Goal: Information Seeking & Learning: Understand process/instructions

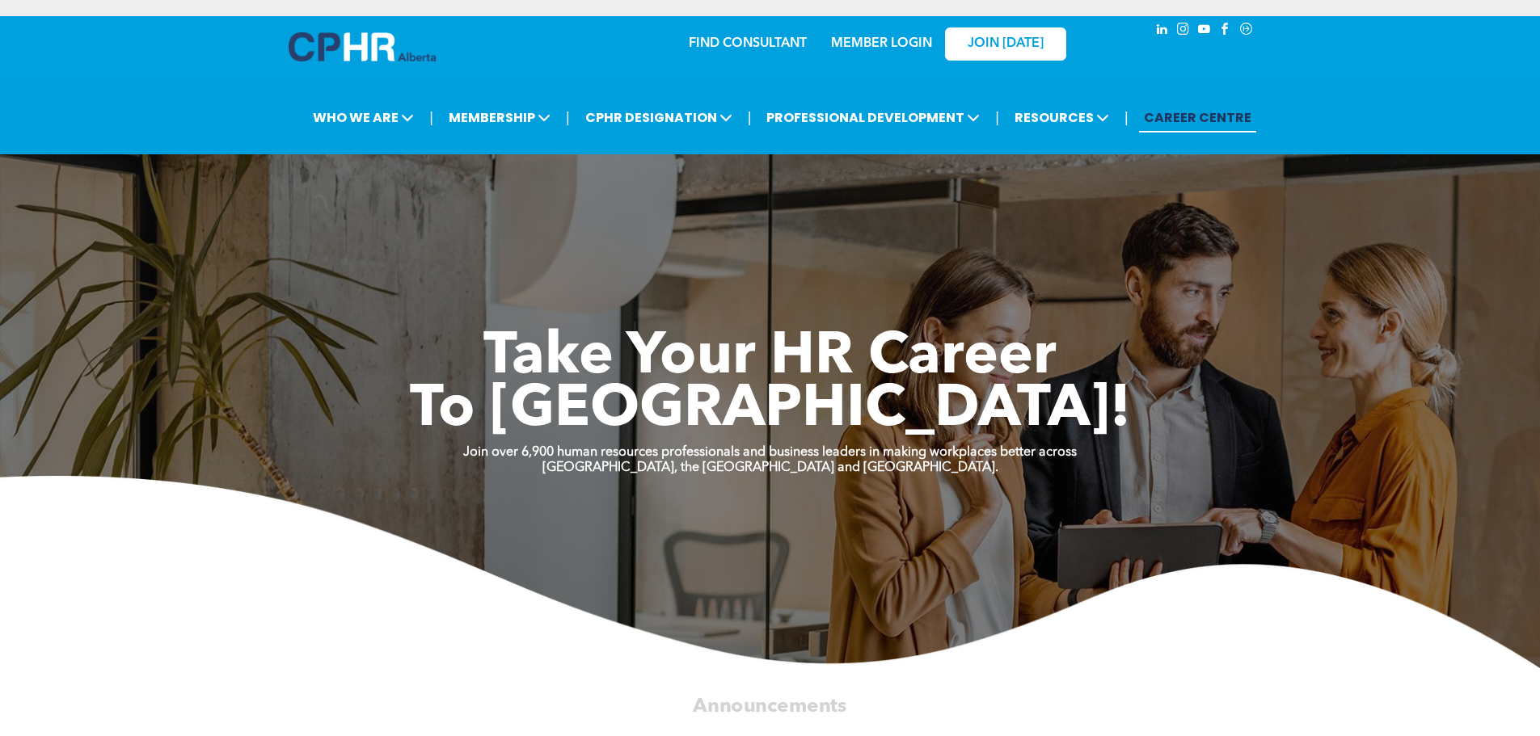
click at [897, 37] on link "MEMBER LOGIN" at bounding box center [881, 43] width 101 height 13
click at [851, 43] on link "MEMBER LOGIN" at bounding box center [881, 43] width 101 height 13
click at [988, 52] on link "JOIN [DATE]" at bounding box center [1005, 43] width 121 height 33
click at [900, 35] on div "MEMBER LOGIN" at bounding box center [880, 38] width 105 height 29
click at [861, 37] on link "MEMBER LOGIN" at bounding box center [881, 43] width 101 height 13
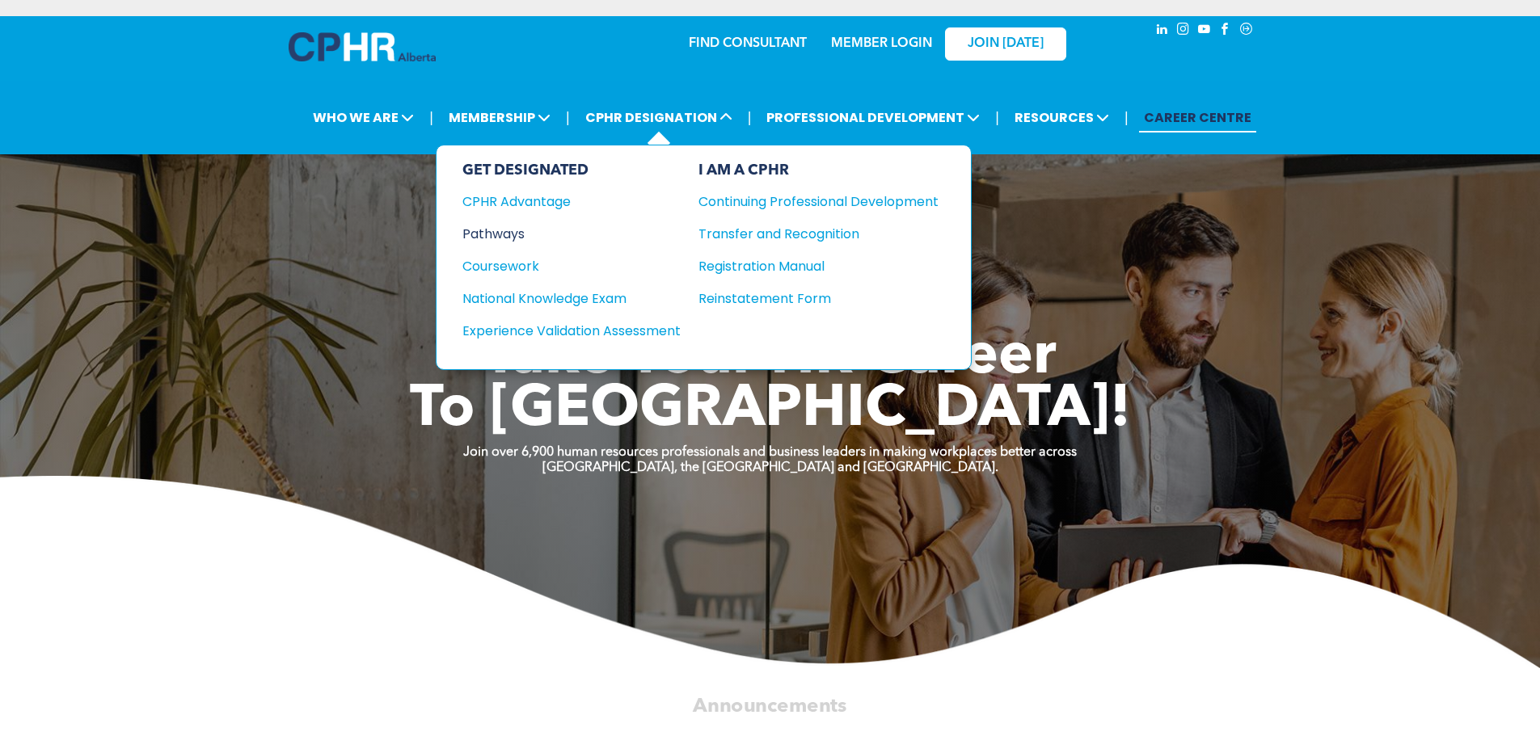
click at [518, 226] on div "Pathways" at bounding box center [560, 234] width 196 height 20
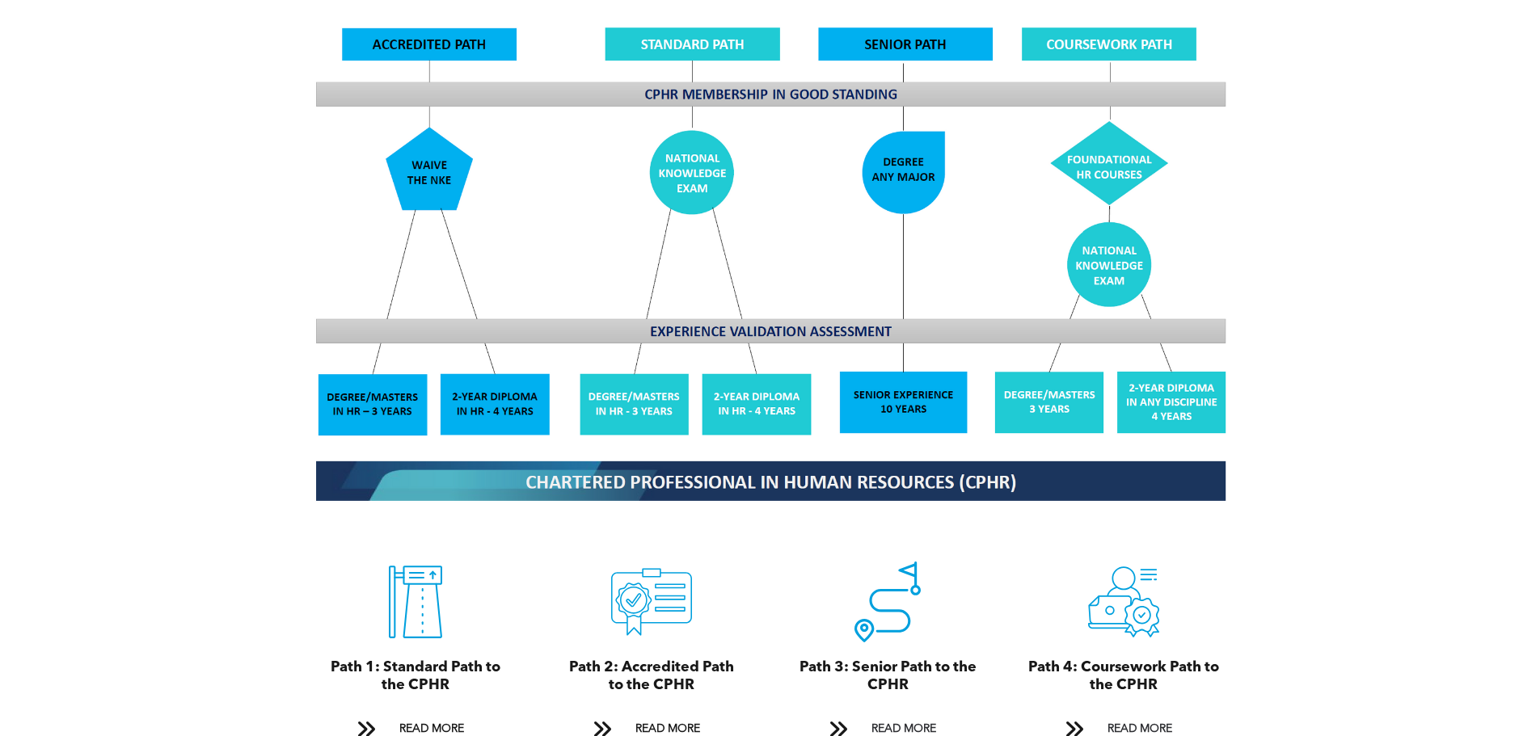
scroll to position [1527, 0]
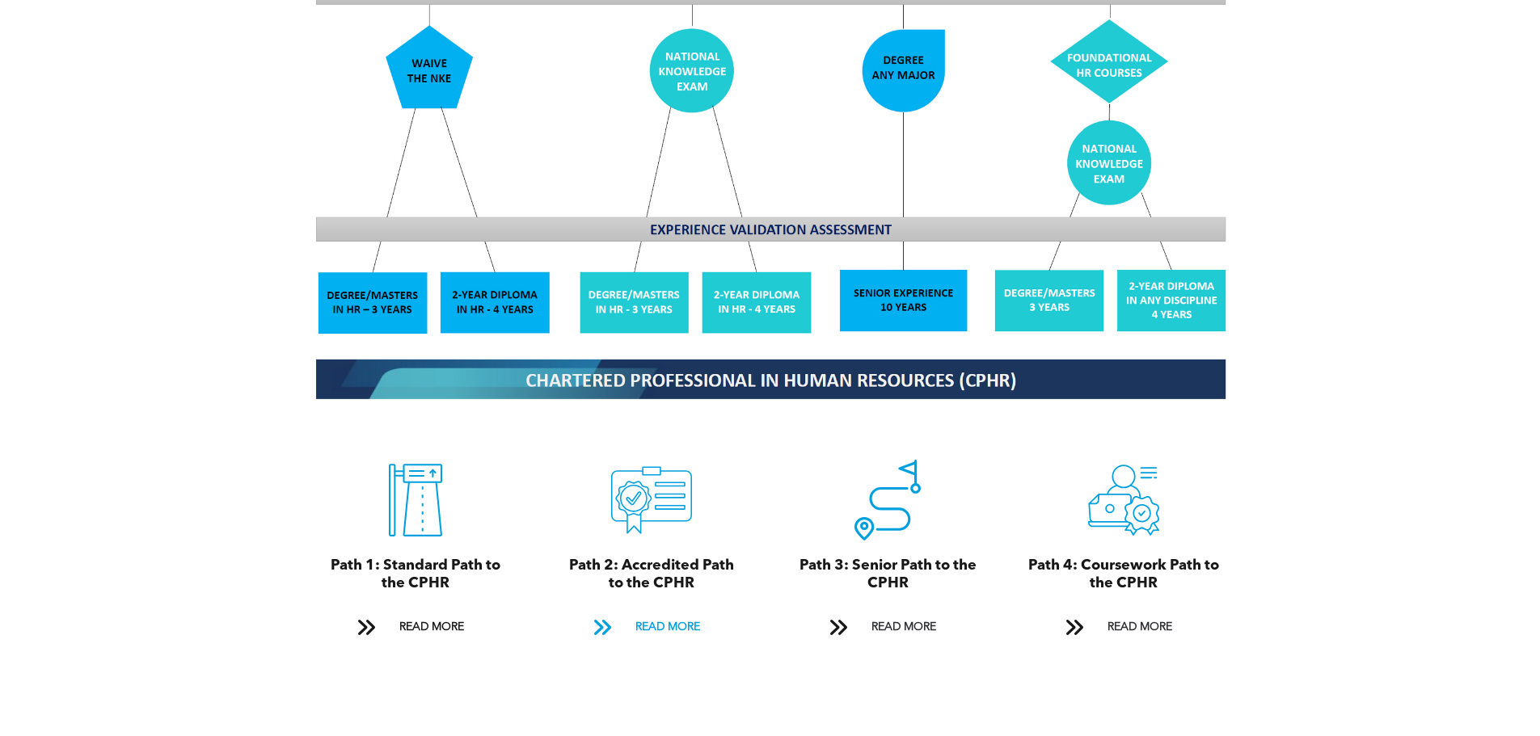
click at [682, 613] on span "READ MORE" at bounding box center [668, 628] width 76 height 30
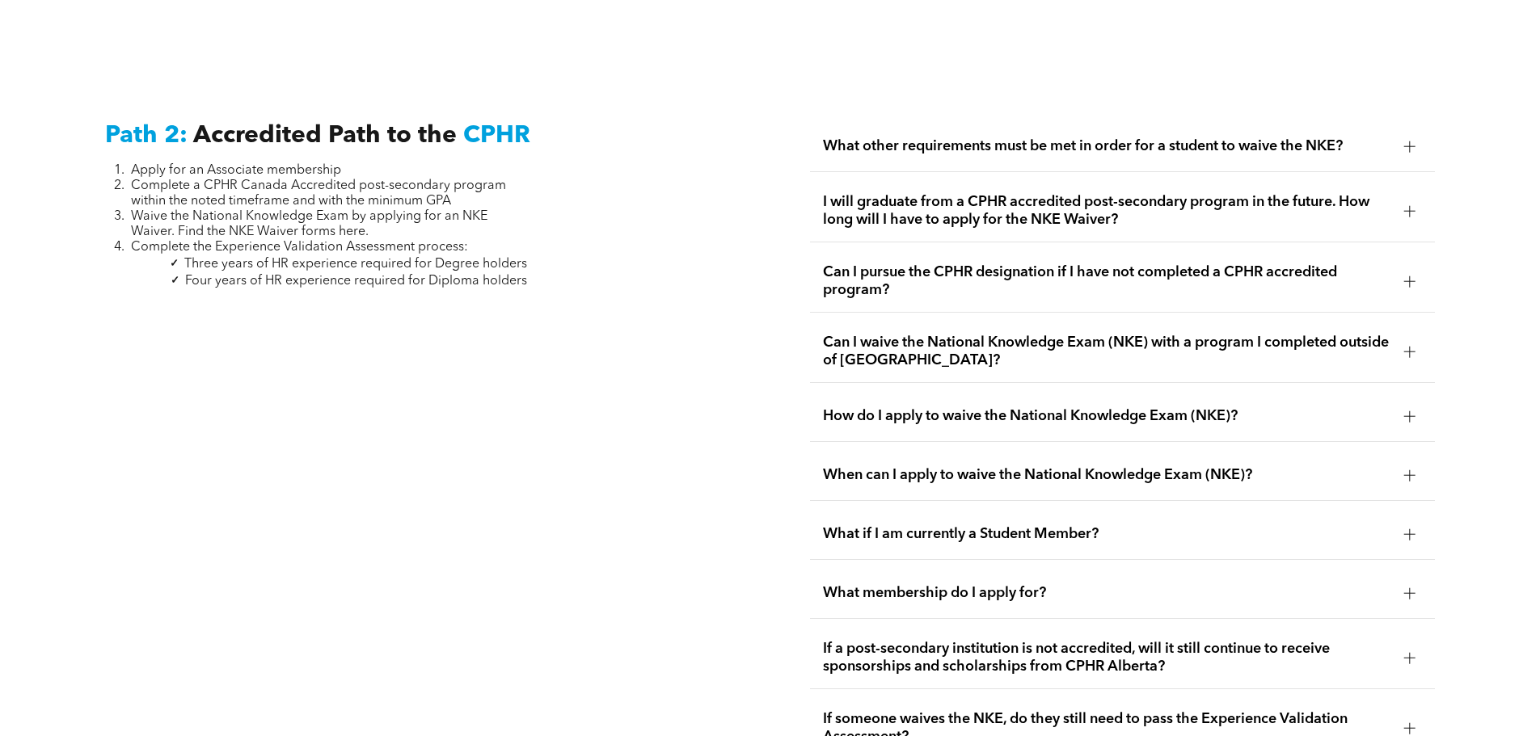
scroll to position [2642, 0]
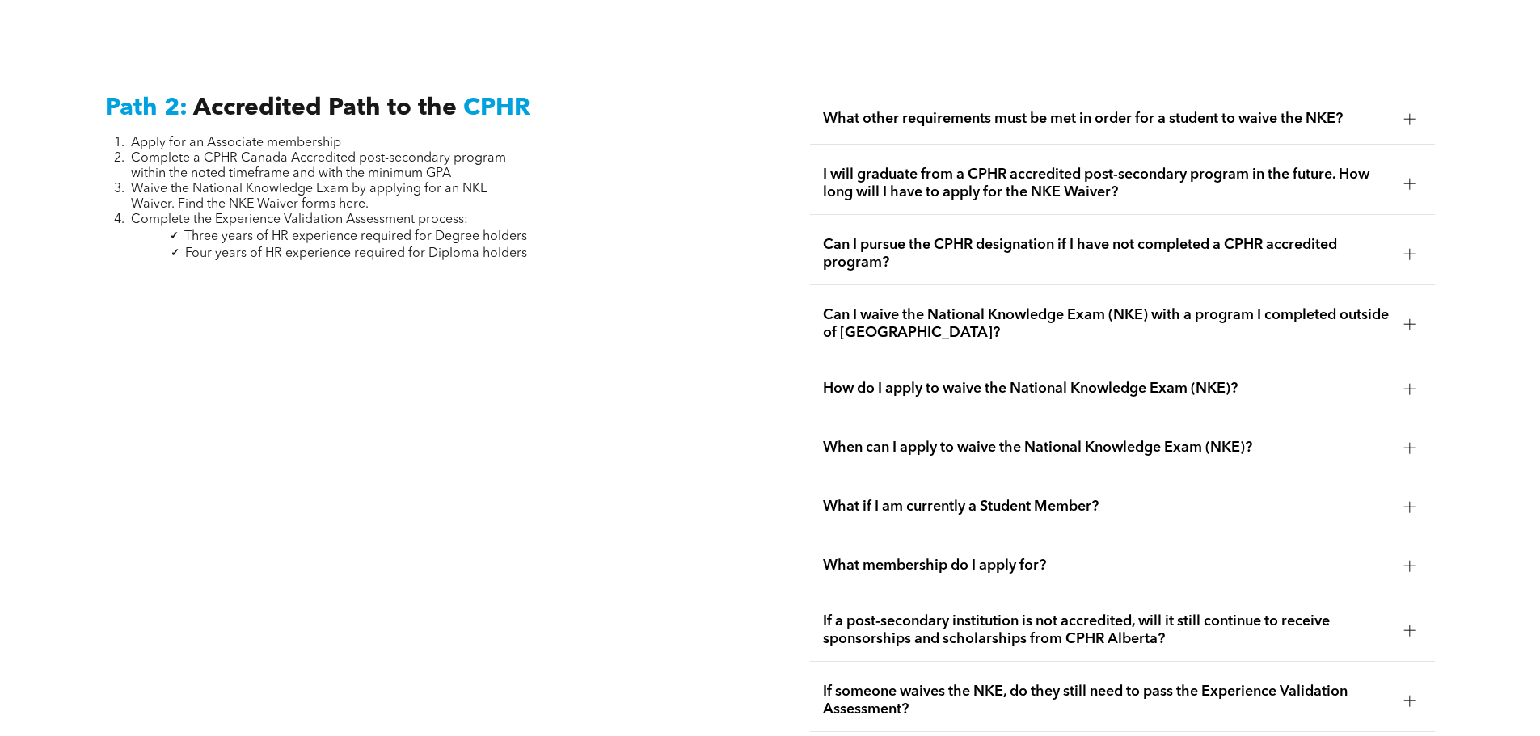
click at [1291, 306] on span "Can I waive the National Knowledge Exam (NKE) with a program I completed outsid…" at bounding box center [1107, 324] width 568 height 36
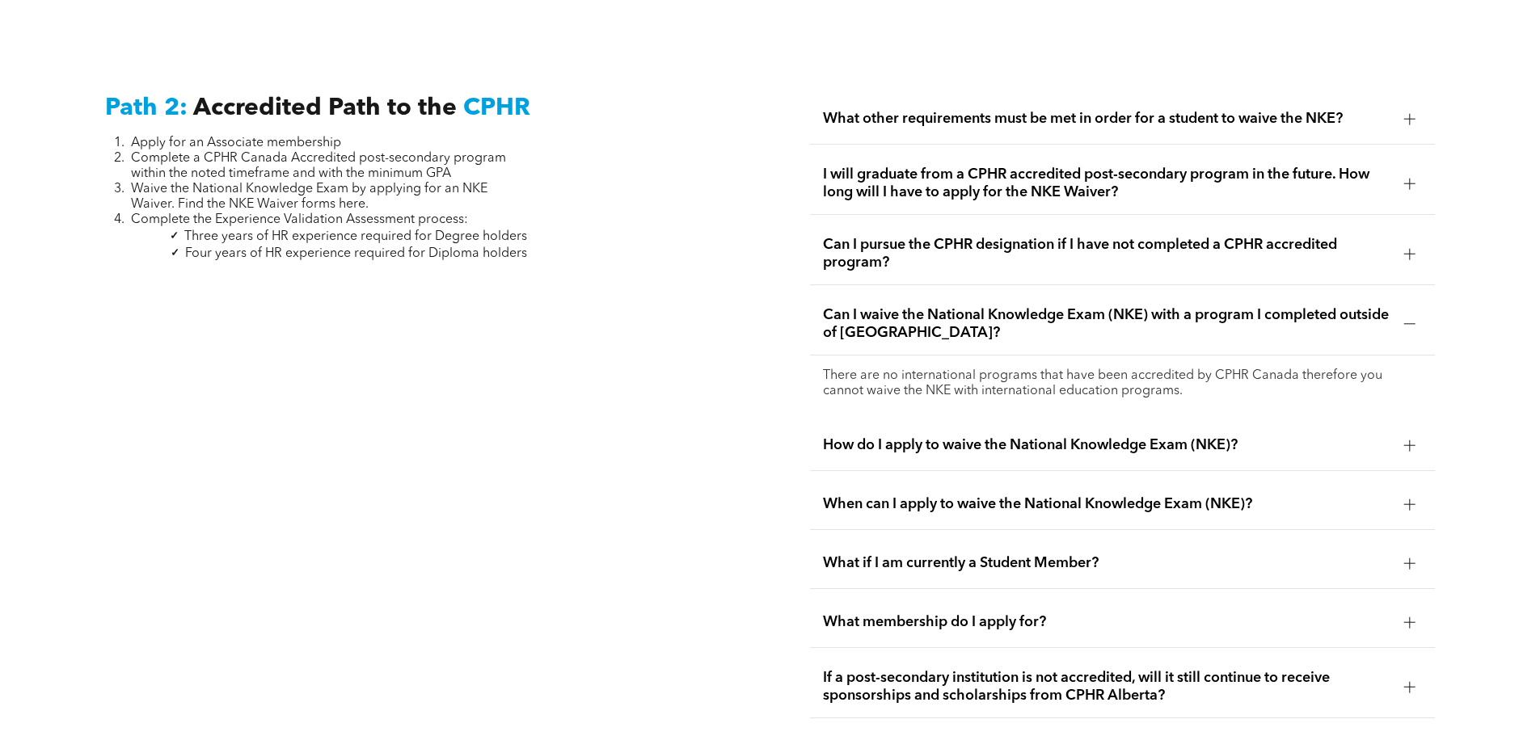
click at [1291, 306] on span "Can I waive the National Knowledge Exam (NKE) with a program I completed outsid…" at bounding box center [1107, 324] width 568 height 36
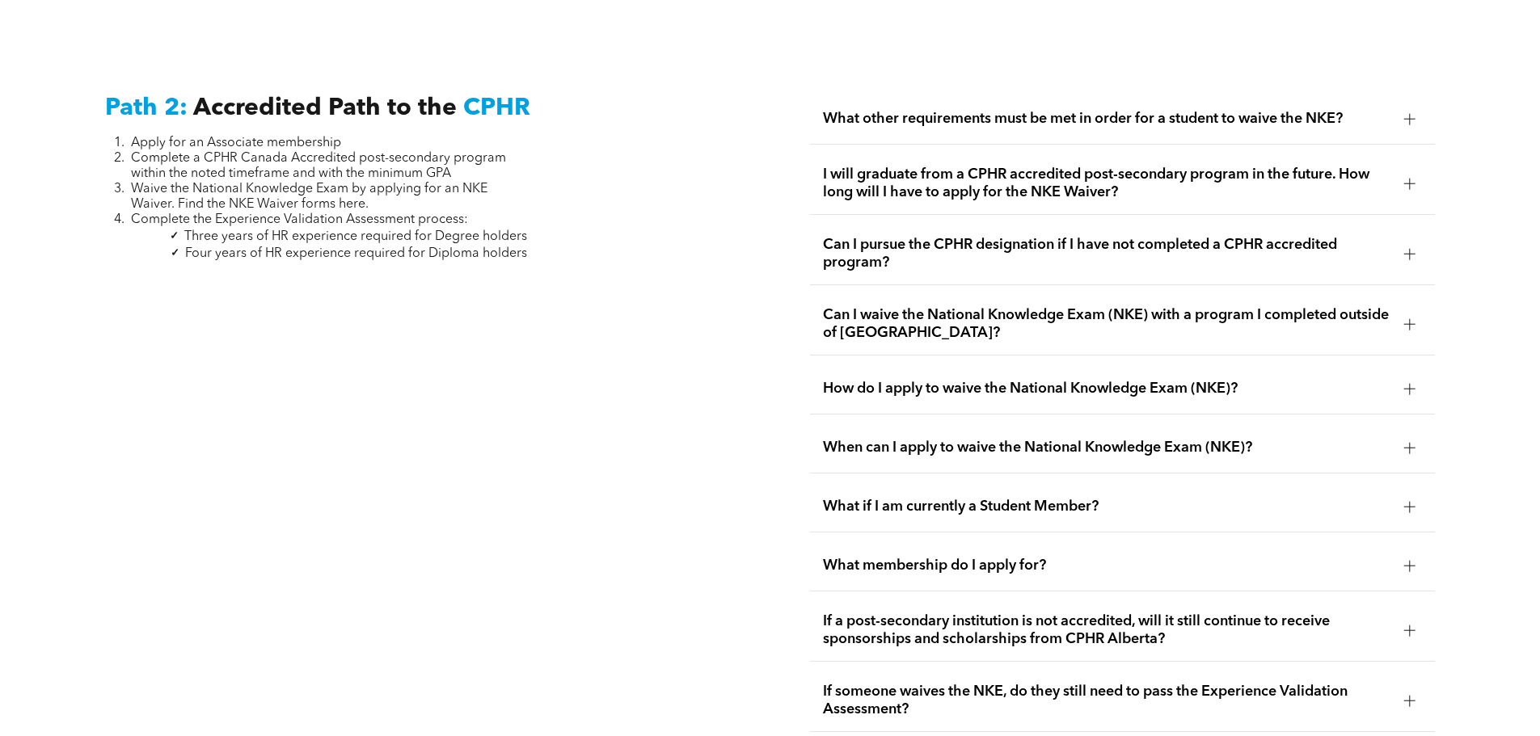
click at [1245, 166] on span "I will graduate from a CPHR accredited post-secondary program in the future. Ho…" at bounding box center [1107, 184] width 568 height 36
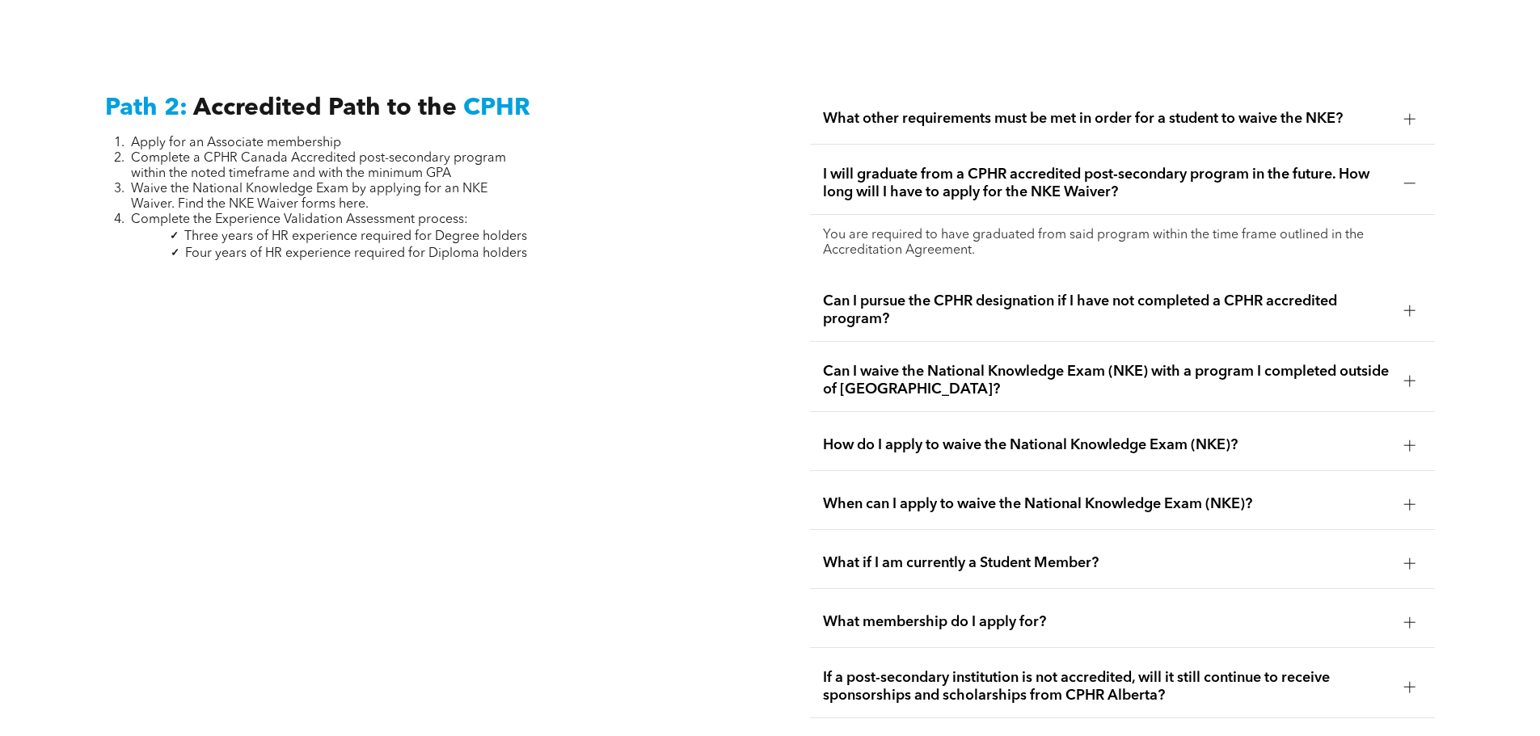
click at [1091, 175] on span "I will graduate from a CPHR accredited post-secondary program in the future. Ho…" at bounding box center [1107, 184] width 568 height 36
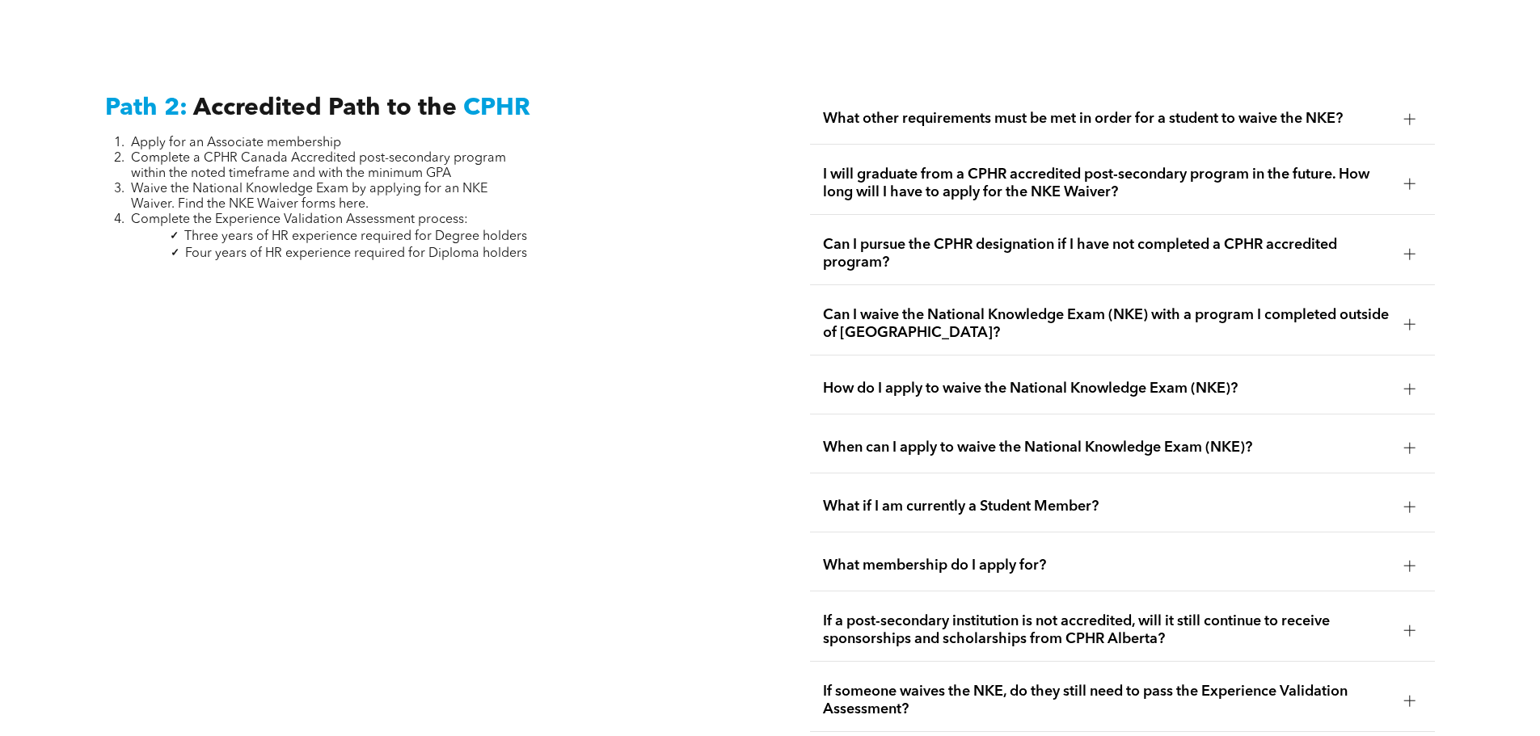
click at [1043, 423] on div "When can I apply to waive the National Knowledge Exam (NKE)?" at bounding box center [1122, 448] width 625 height 51
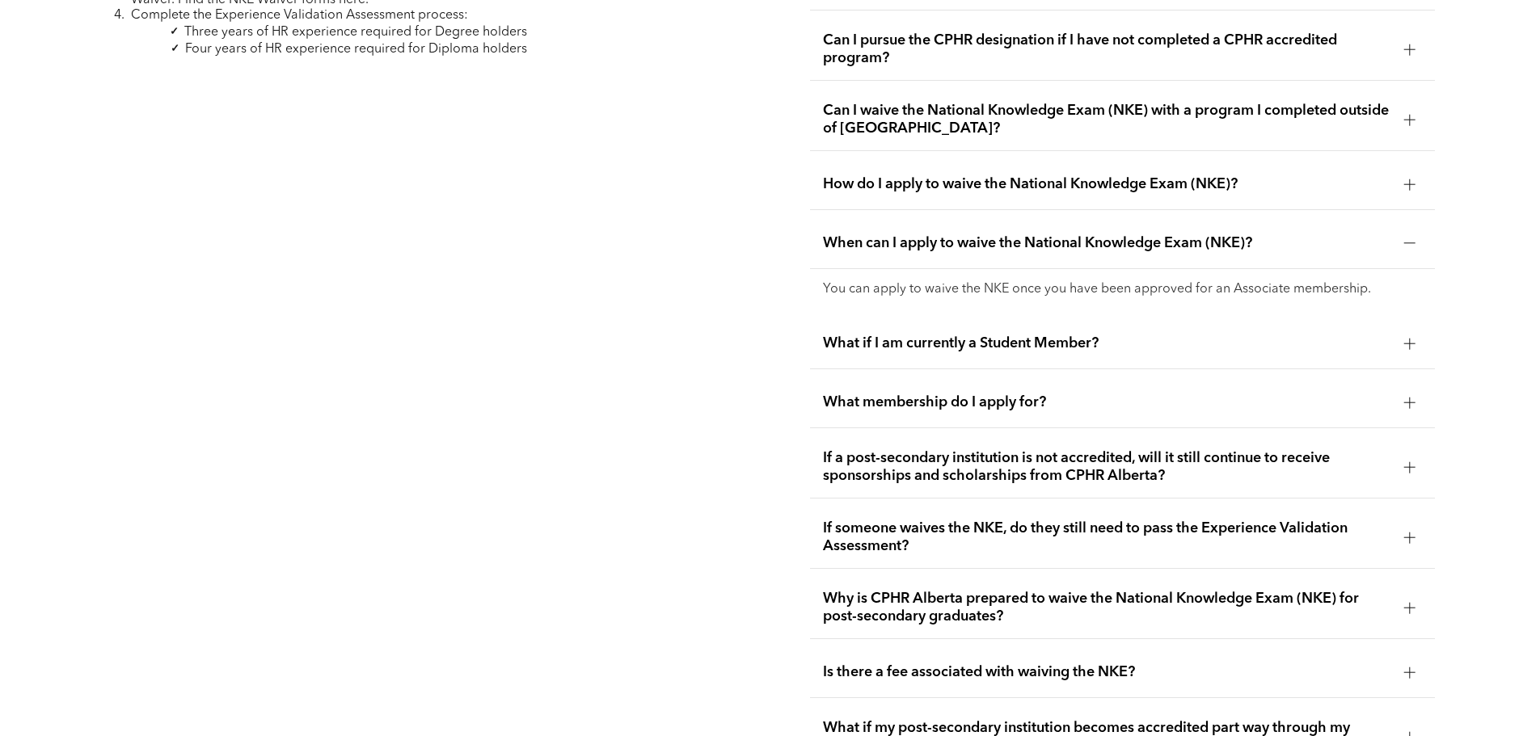
scroll to position [2847, 0]
click at [1185, 449] on span "If a post-secondary institution is not accredited, will it still continue to re…" at bounding box center [1107, 467] width 568 height 36
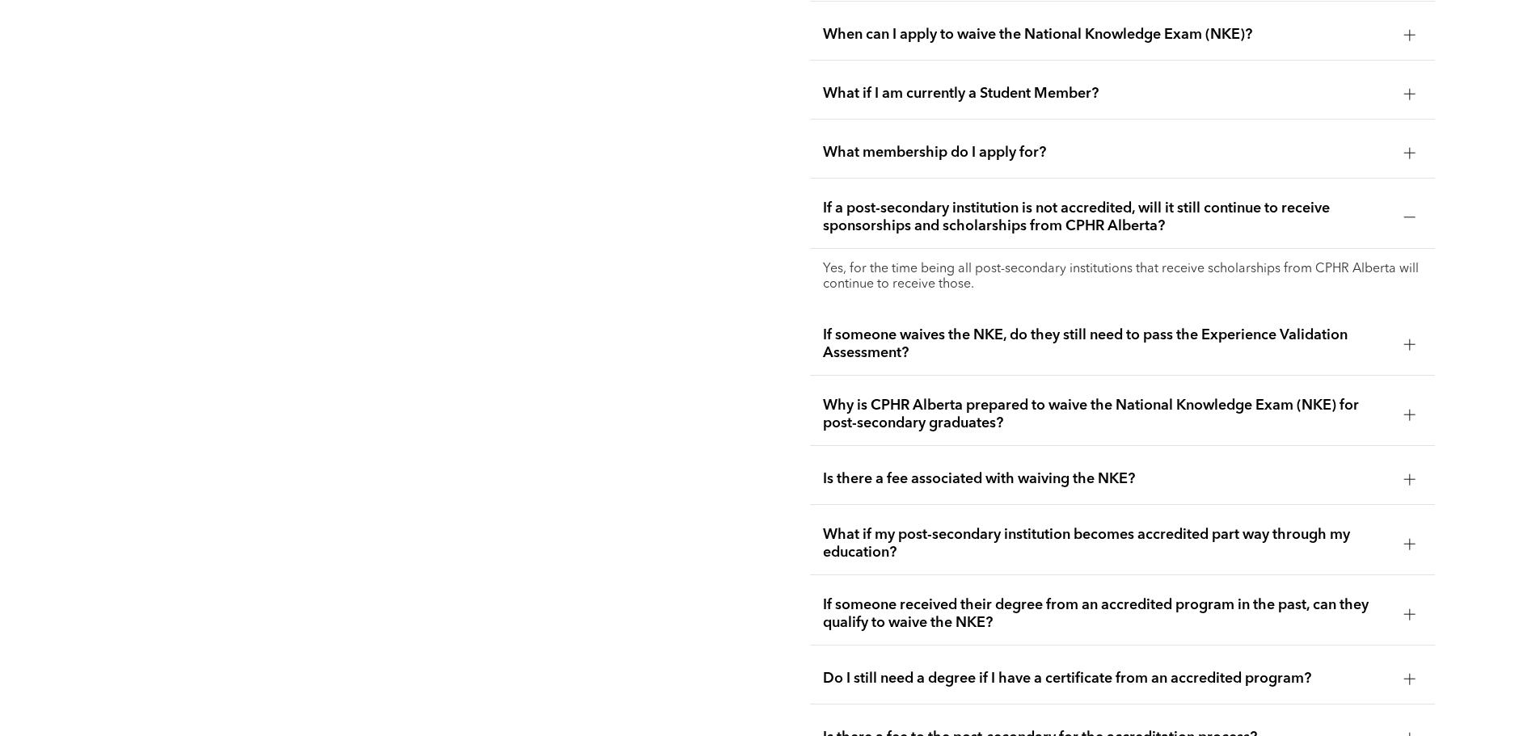
scroll to position [3057, 0]
click at [893, 469] on span "Is there a fee associated with waiving the NKE?" at bounding box center [1107, 478] width 568 height 18
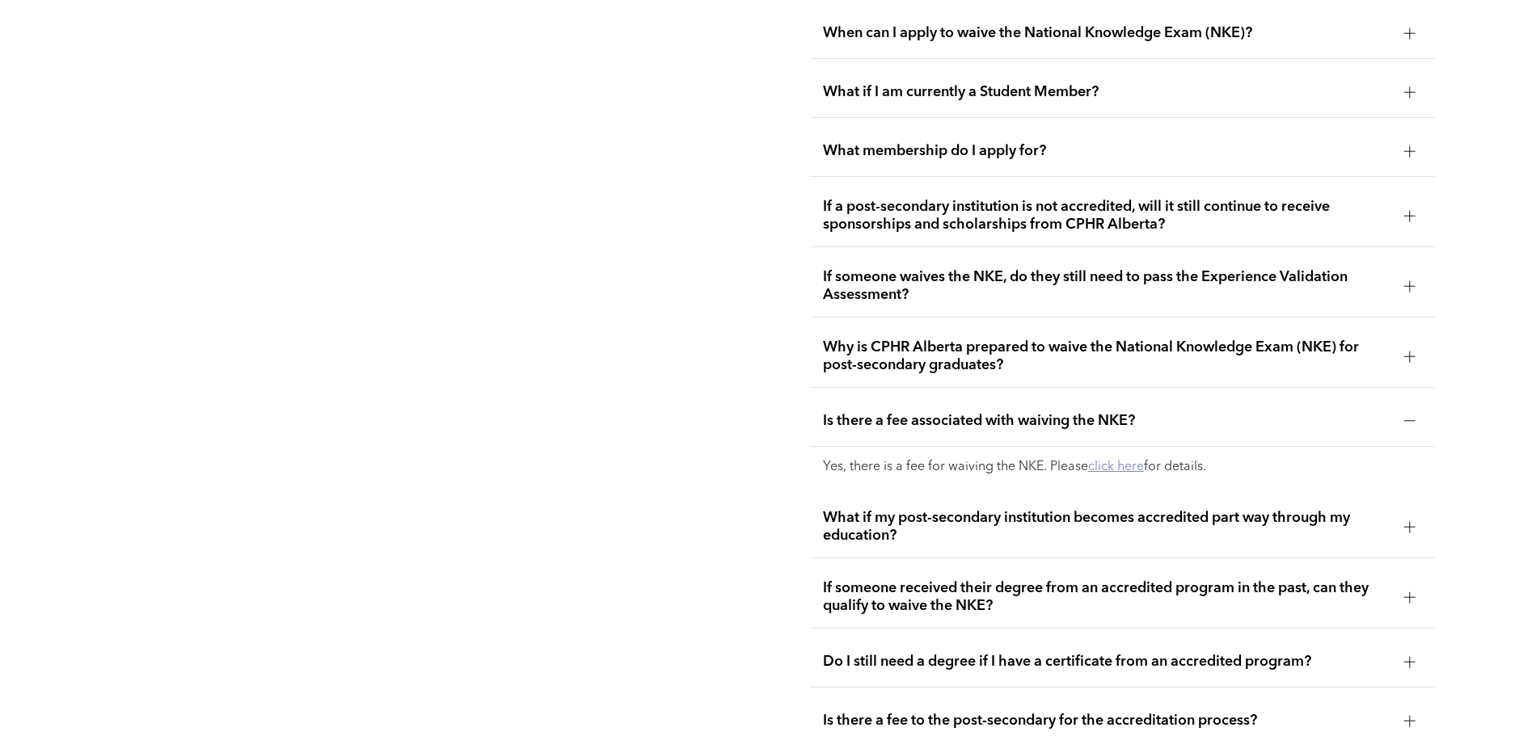
click at [1112, 461] on link "click here" at bounding box center [1116, 467] width 56 height 13
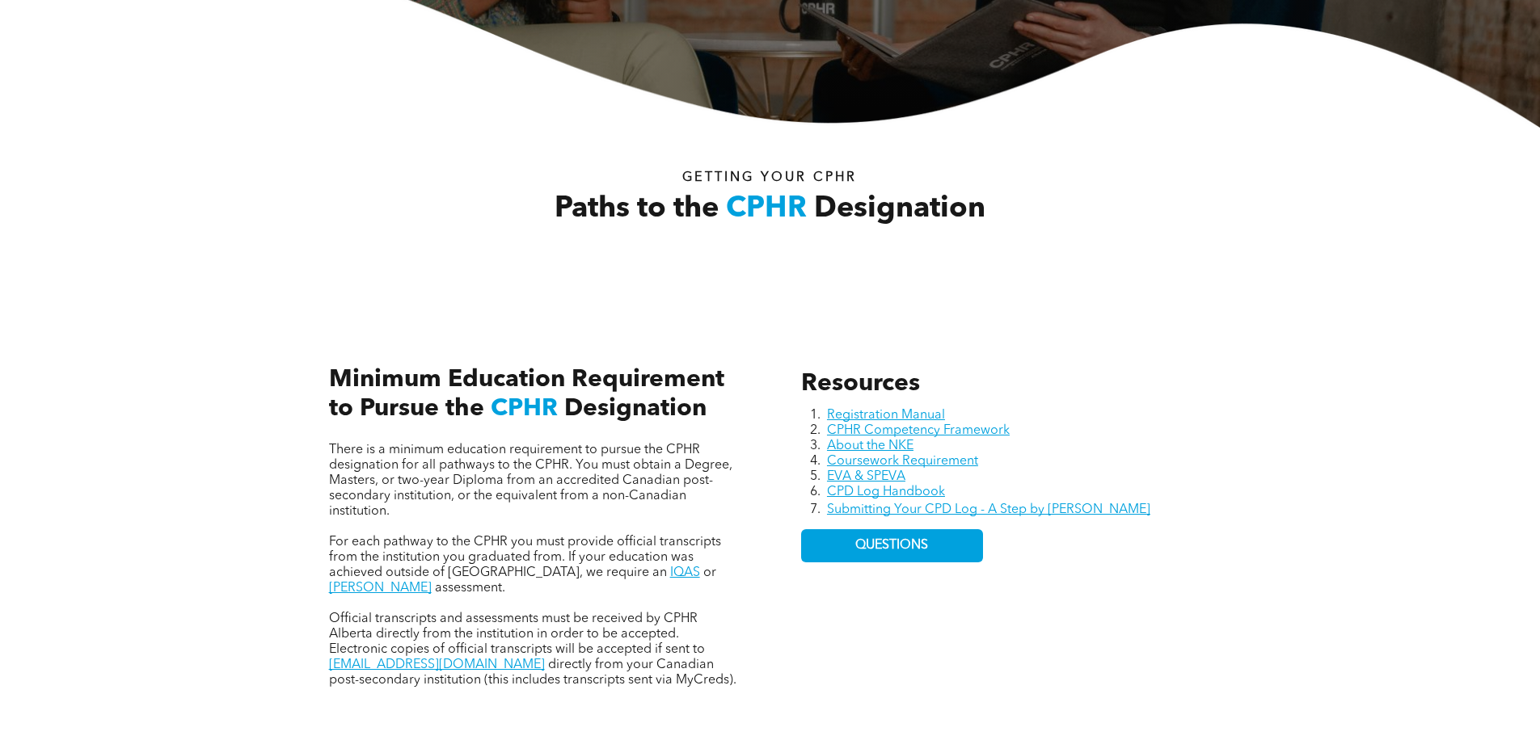
scroll to position [0, 0]
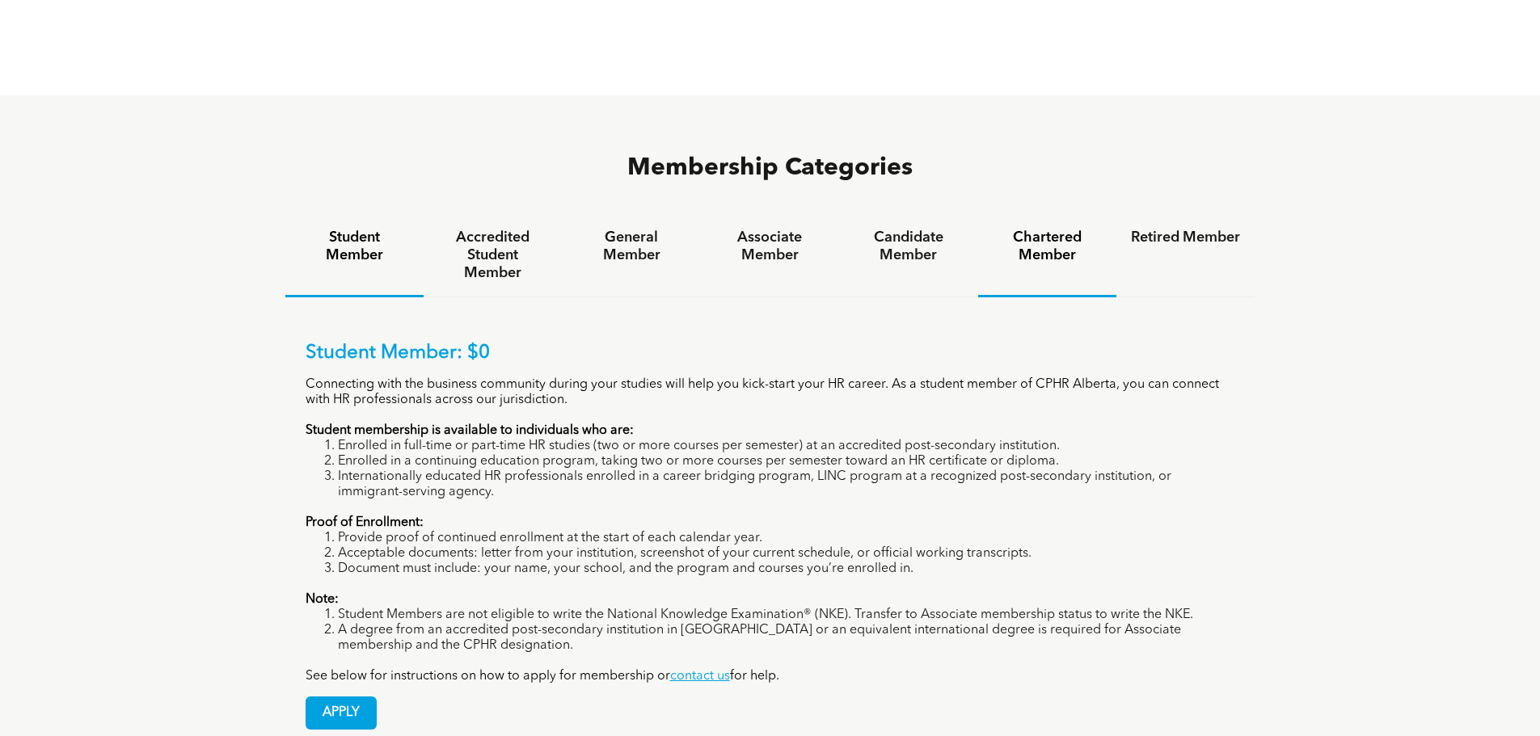
scroll to position [1045, 0]
click at [769, 213] on div "Associate Member" at bounding box center [770, 254] width 138 height 83
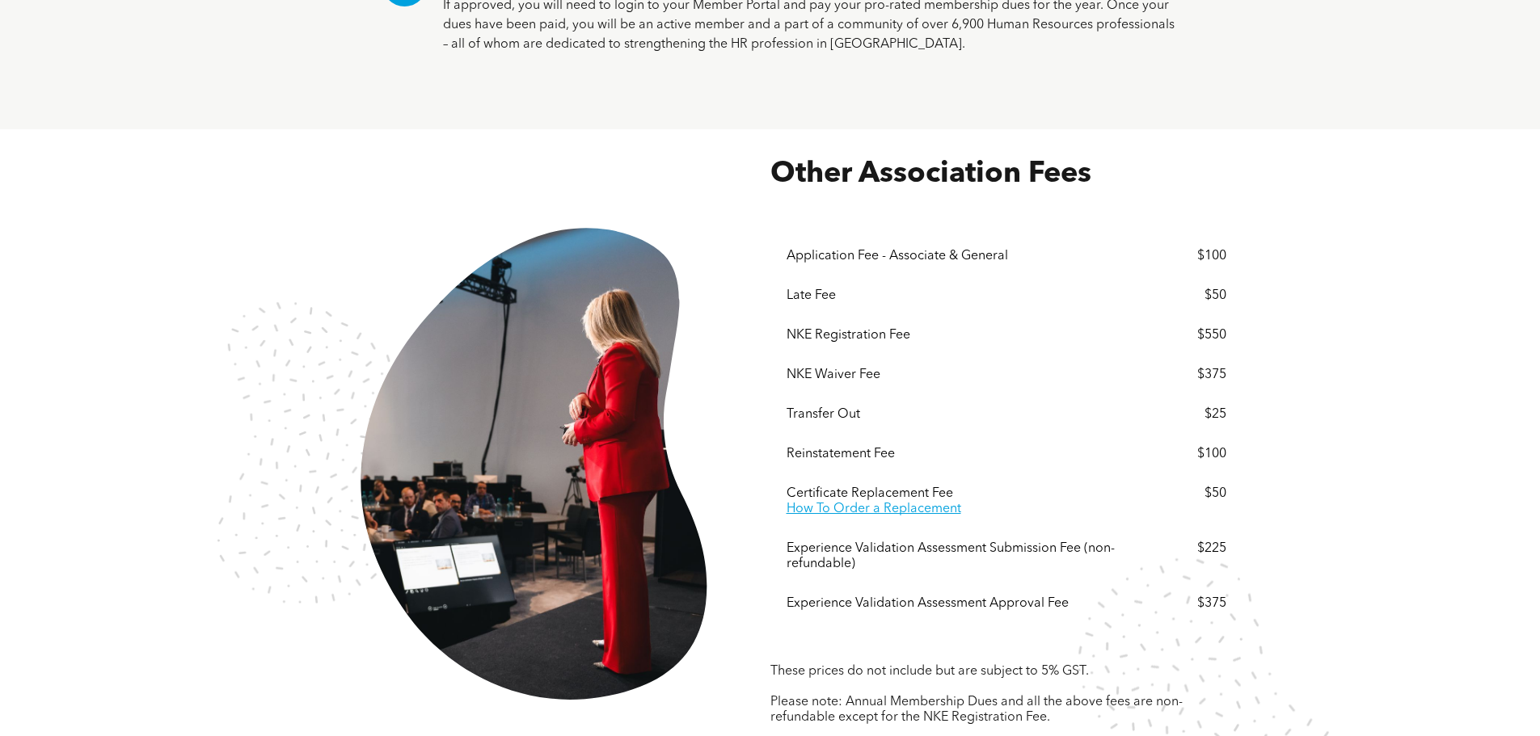
scroll to position [2807, 0]
click at [866, 327] on div "NKE Registration Fee" at bounding box center [960, 334] width 348 height 15
click at [1214, 327] on div "$550" at bounding box center [1182, 334] width 88 height 15
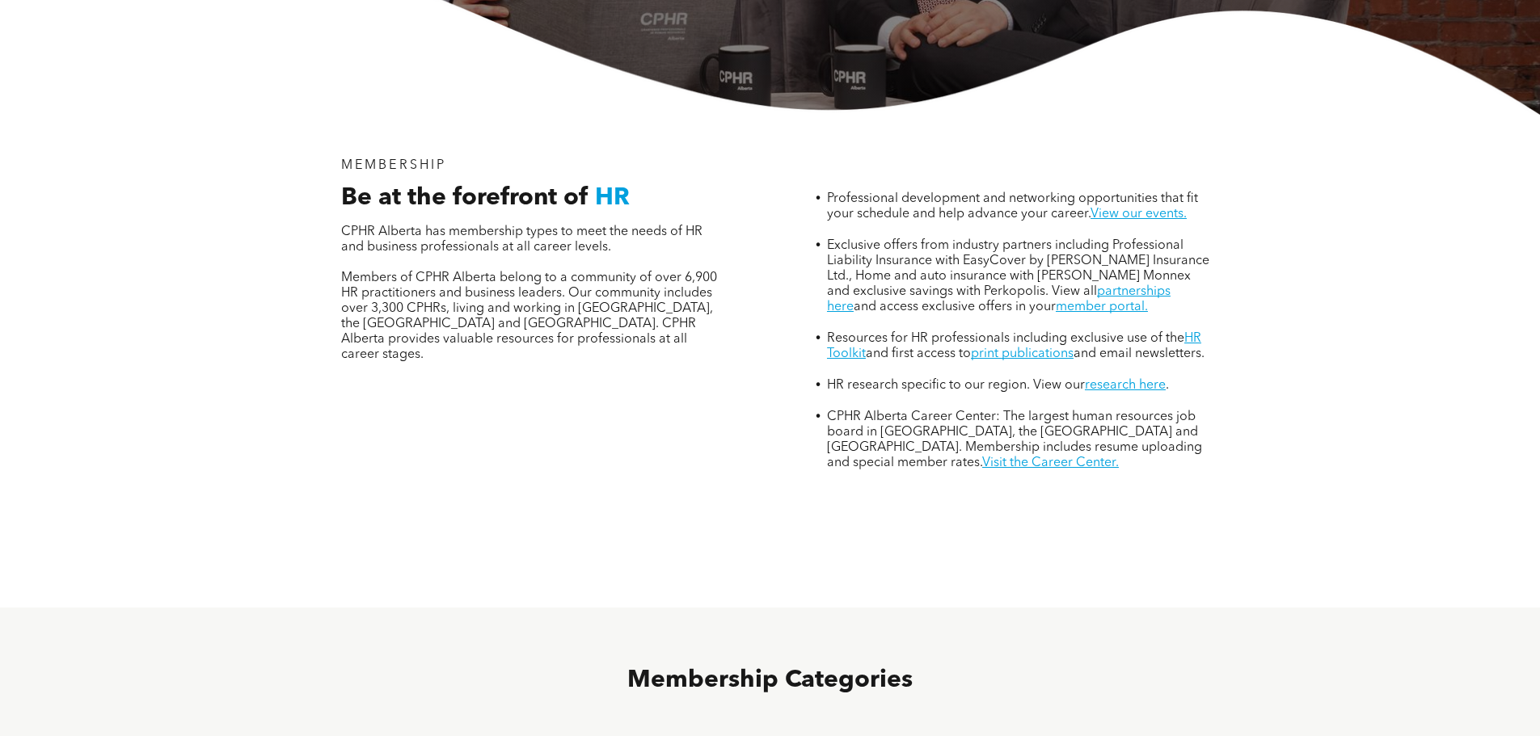
scroll to position [0, 0]
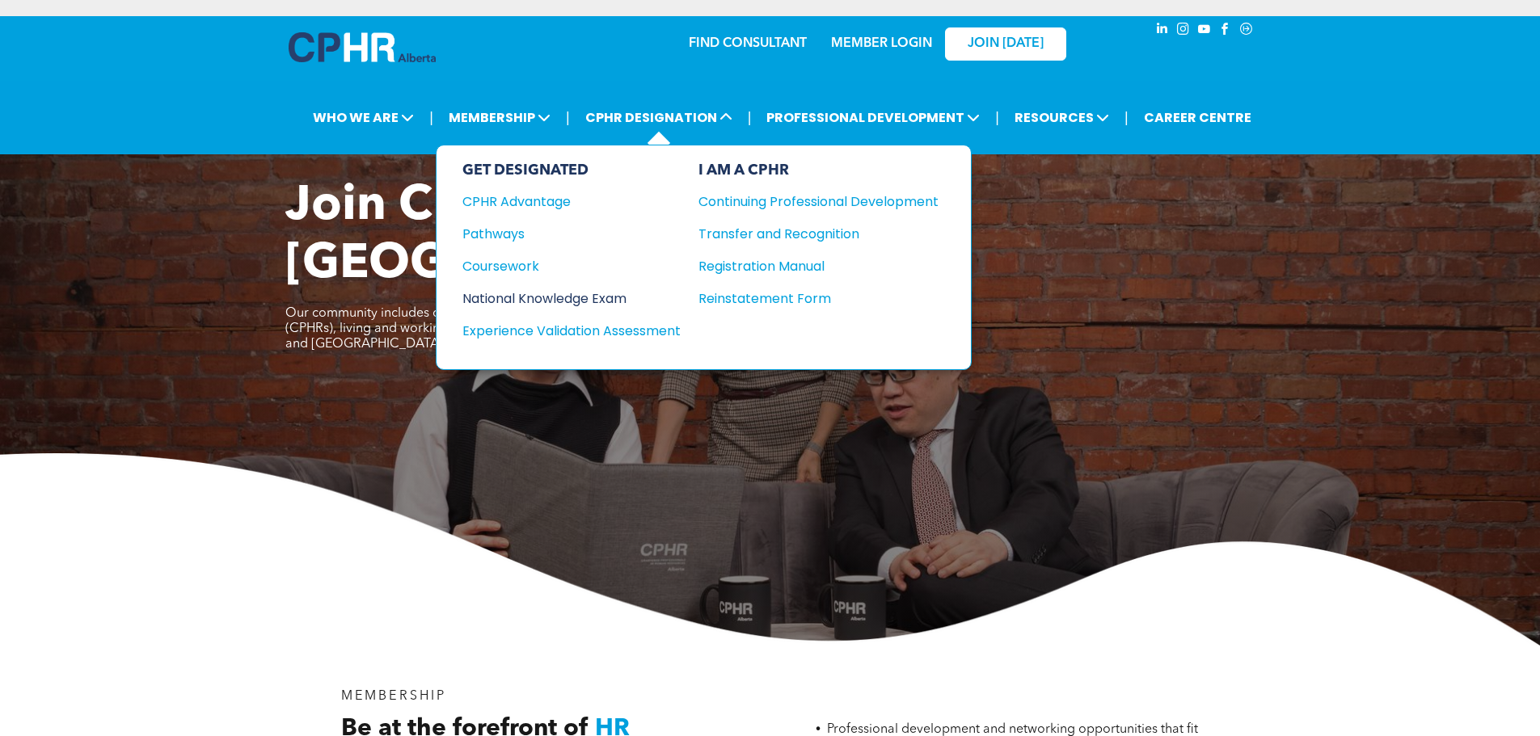
click at [602, 305] on div "National Knowledge Exam" at bounding box center [560, 299] width 196 height 20
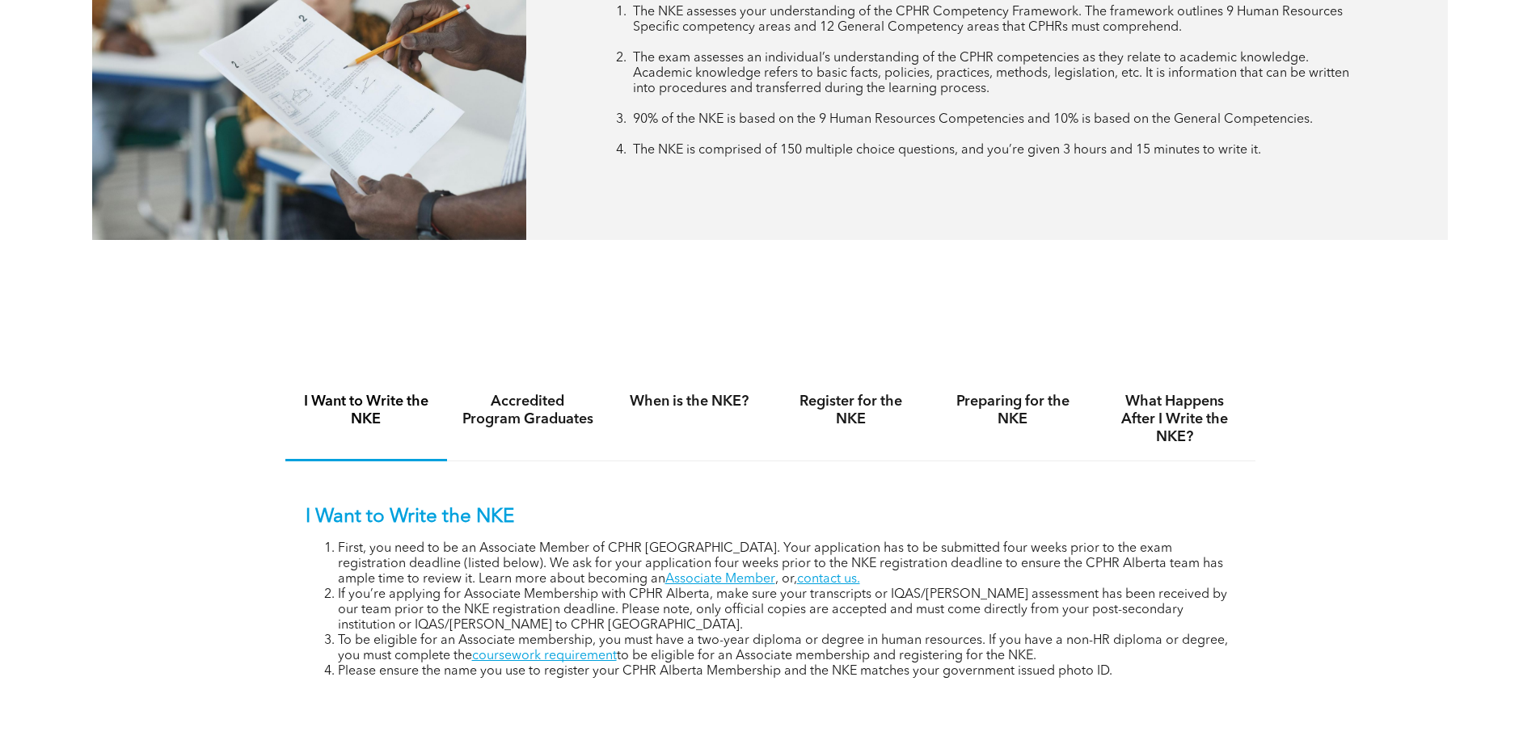
scroll to position [830, 0]
click at [577, 404] on h4 "Accredited Program Graduates" at bounding box center [527, 410] width 133 height 36
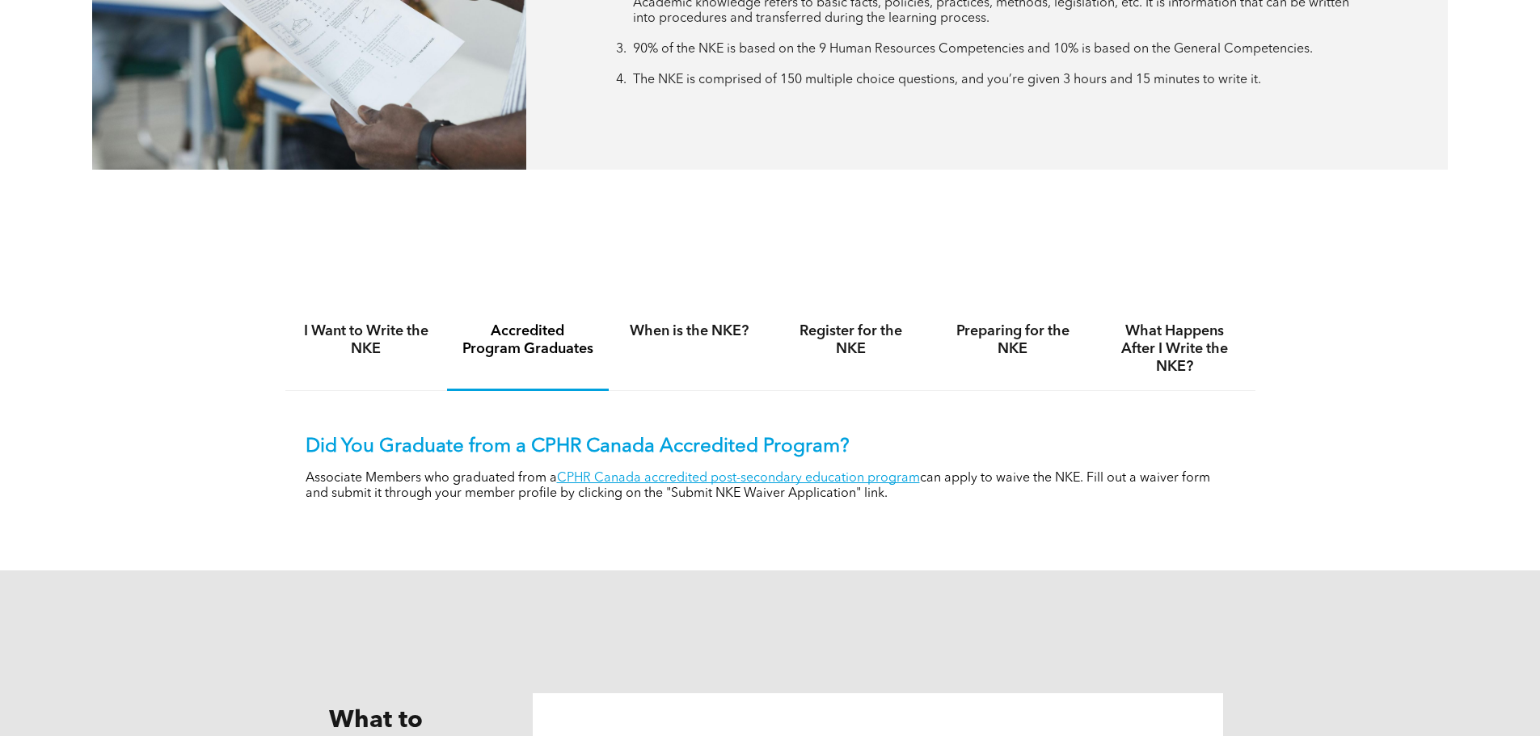
scroll to position [904, 0]
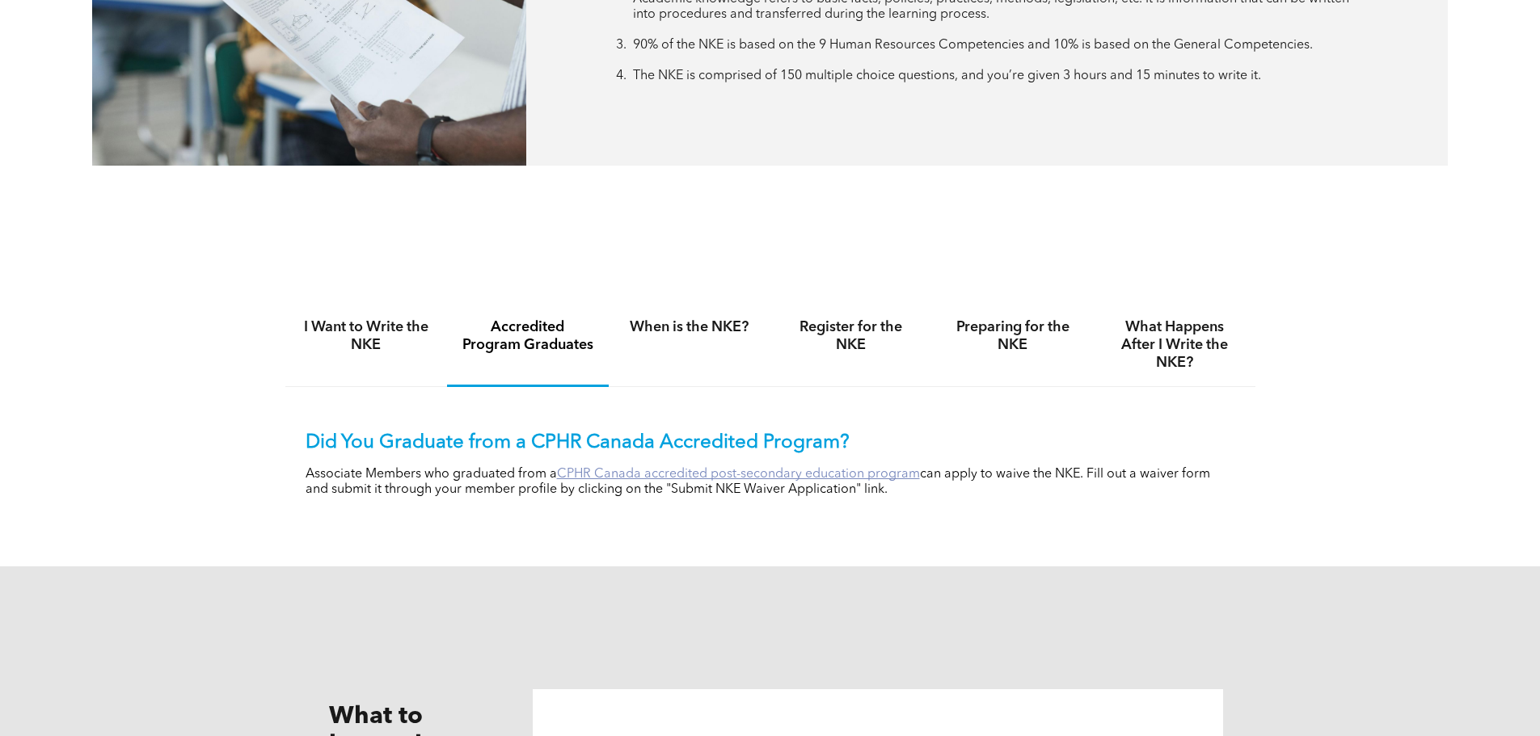
click at [870, 469] on link "CPHR Canada accredited post-secondary education program" at bounding box center [738, 474] width 363 height 13
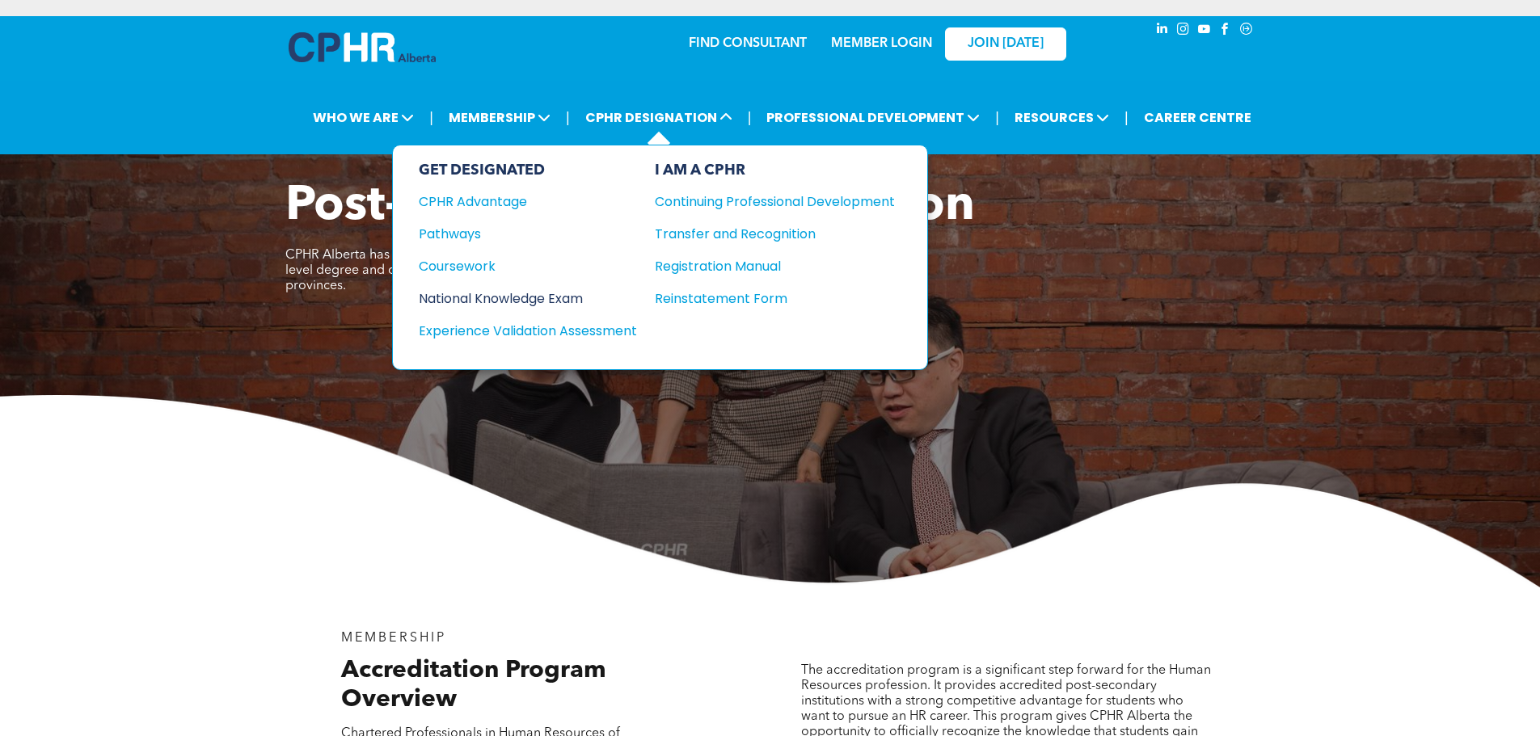
click at [558, 296] on div "National Knowledge Exam" at bounding box center [517, 299] width 196 height 20
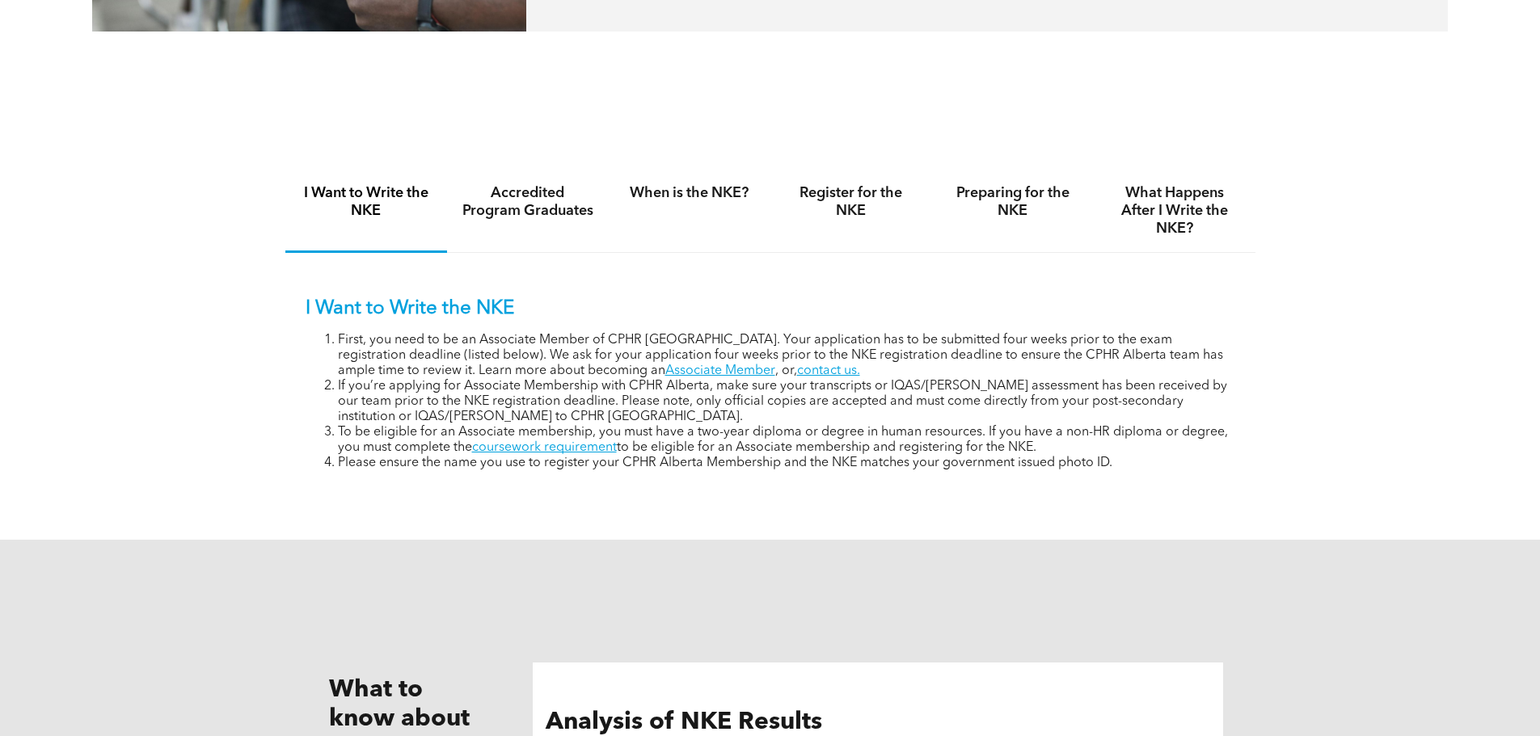
scroll to position [1041, 0]
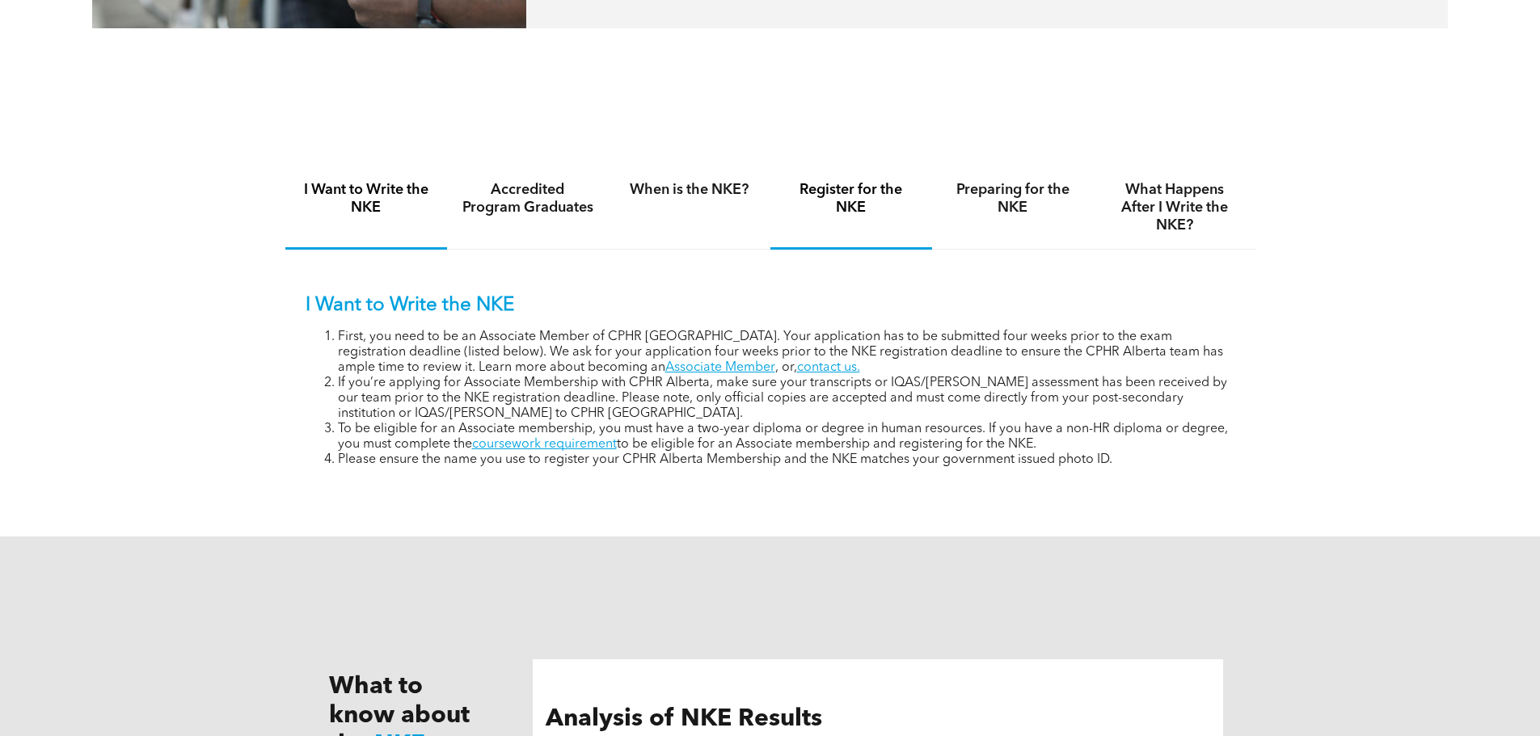
click at [852, 207] on h4 "Register for the NKE" at bounding box center [851, 199] width 133 height 36
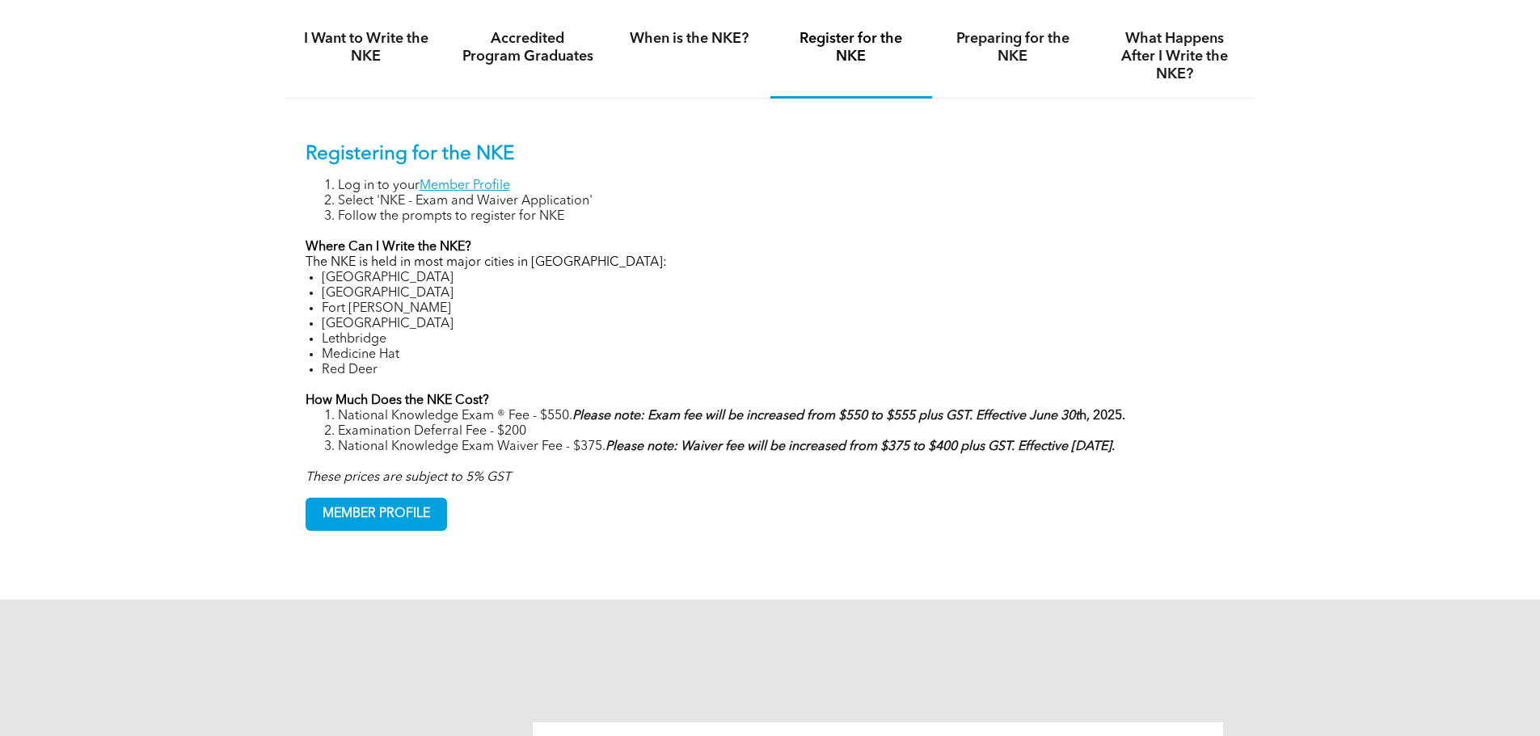
scroll to position [1193, 0]
click at [414, 501] on span "MEMBER PROFILE" at bounding box center [376, 514] width 140 height 32
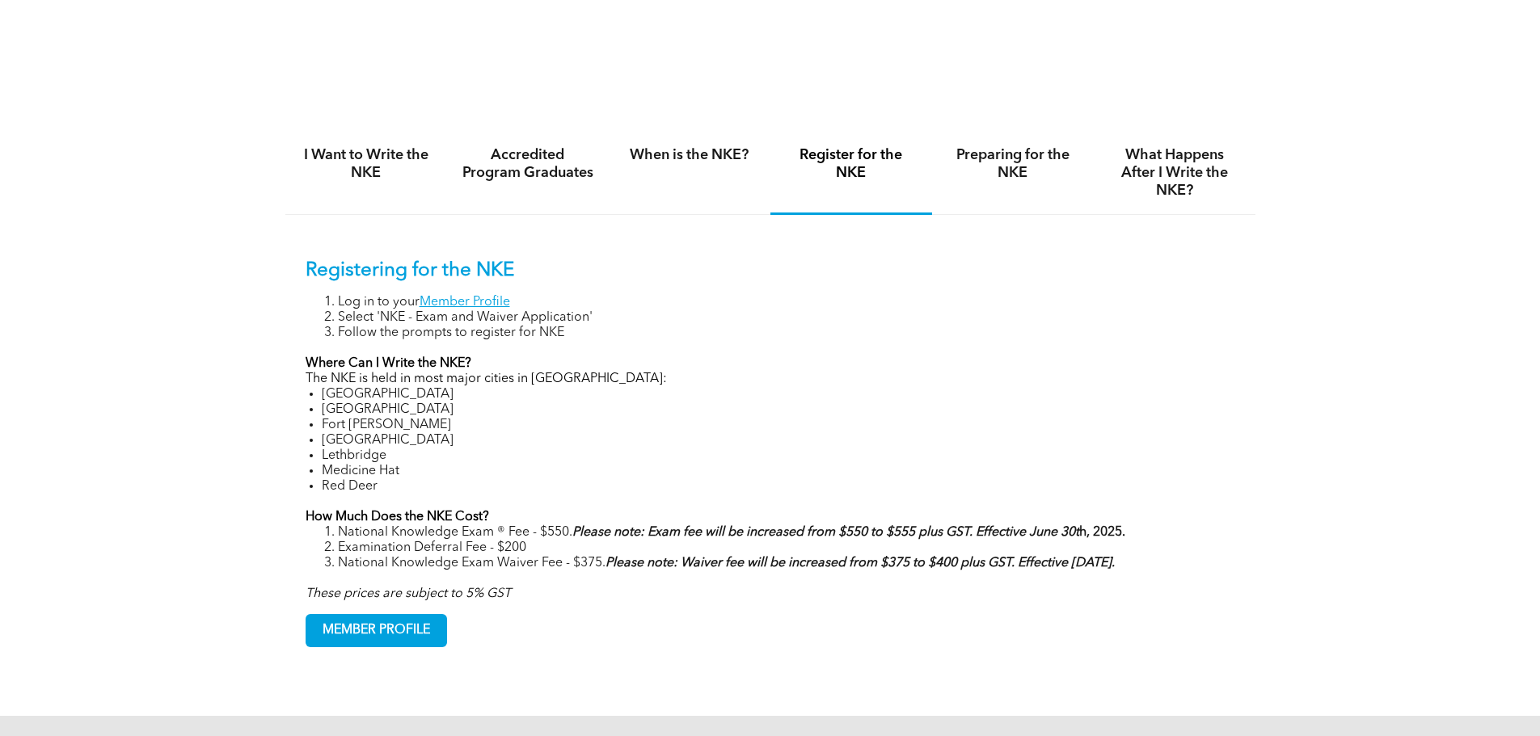
scroll to position [1075, 0]
